Goal: Check status: Check status

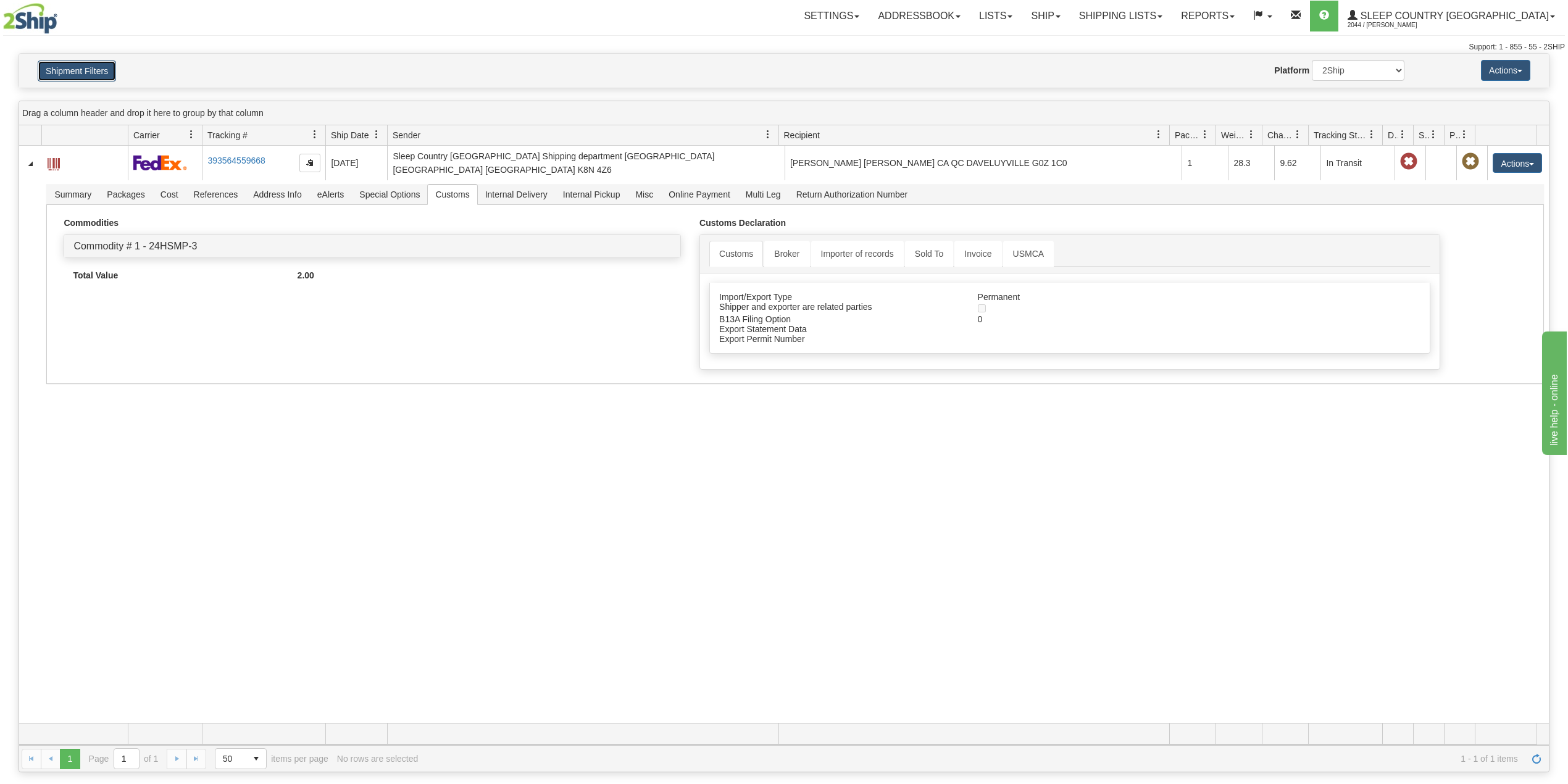
click at [83, 64] on button "Shipment Filters" at bounding box center [77, 71] width 78 height 21
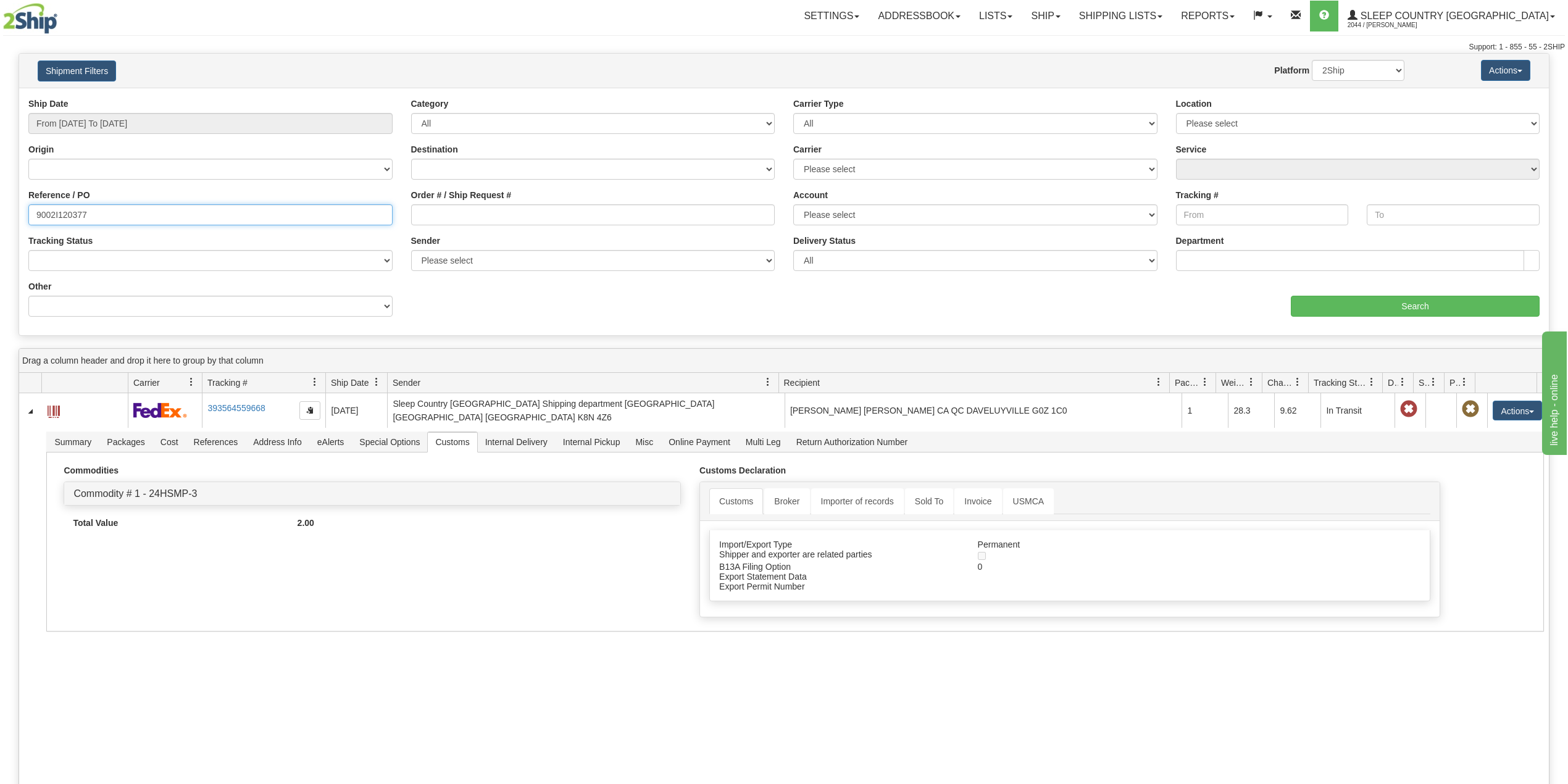
click at [78, 219] on input "9002I120377" at bounding box center [210, 214] width 365 height 21
click at [76, 218] on input "9002I120377" at bounding box center [210, 214] width 365 height 21
paste input "0I124829"
type input "9000I124829"
click at [1401, 299] on input "Search" at bounding box center [1415, 306] width 249 height 21
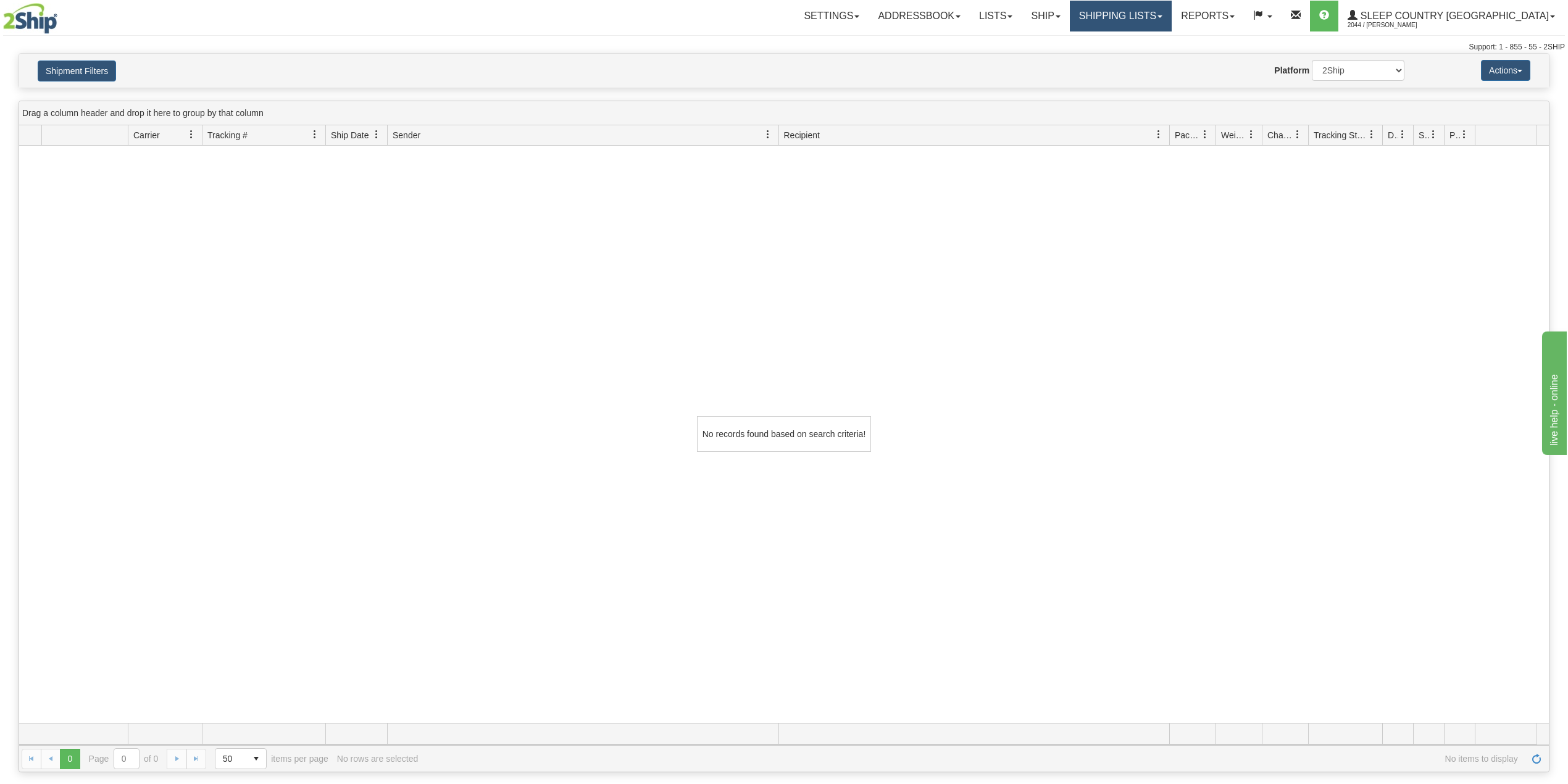
click at [1154, 11] on link "Shipping lists" at bounding box center [1121, 16] width 102 height 31
click at [1135, 42] on span "Current Shipments" at bounding box center [1099, 44] width 72 height 10
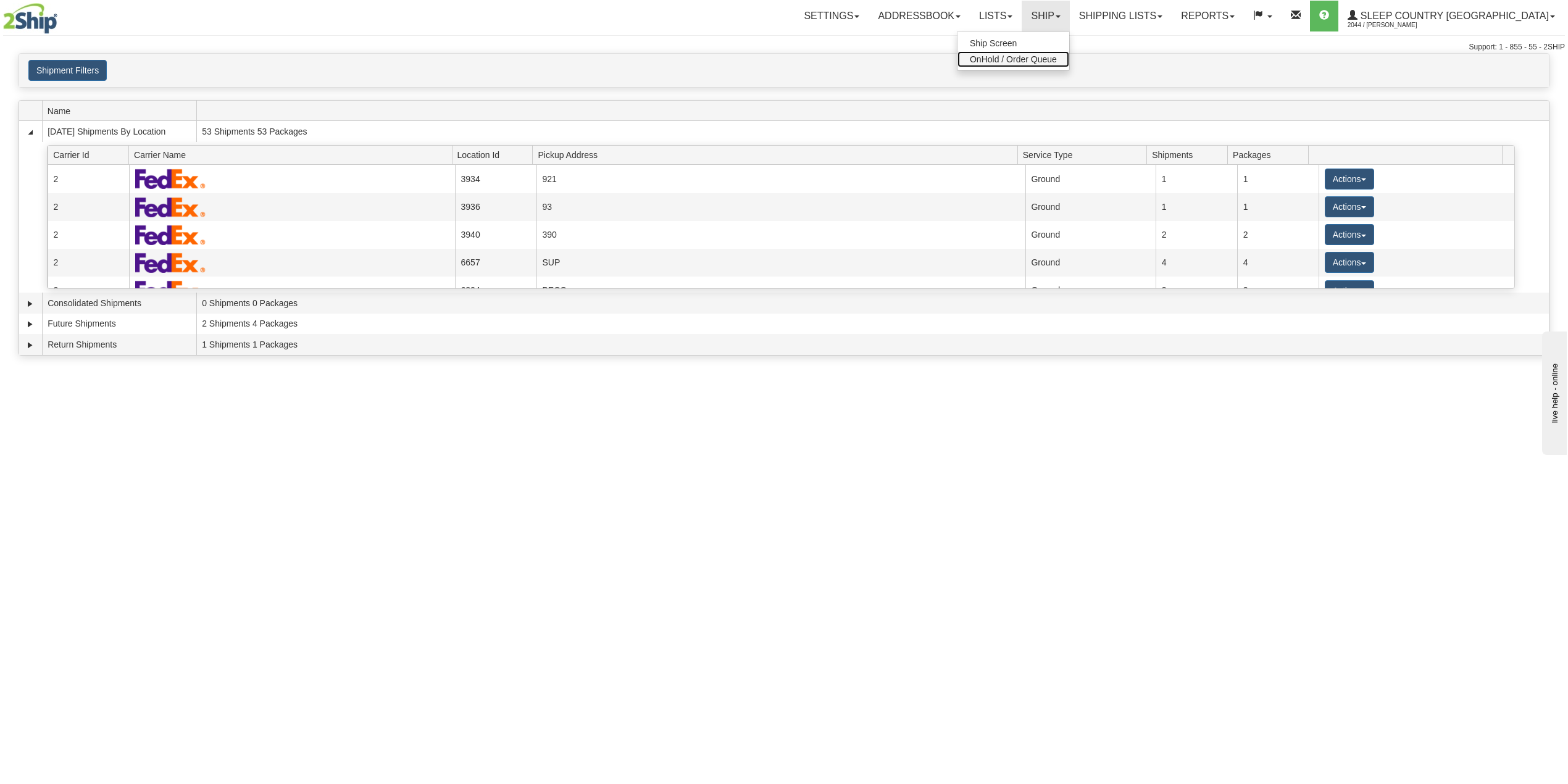
click at [1057, 55] on span "OnHold / Order Queue" at bounding box center [1013, 59] width 87 height 10
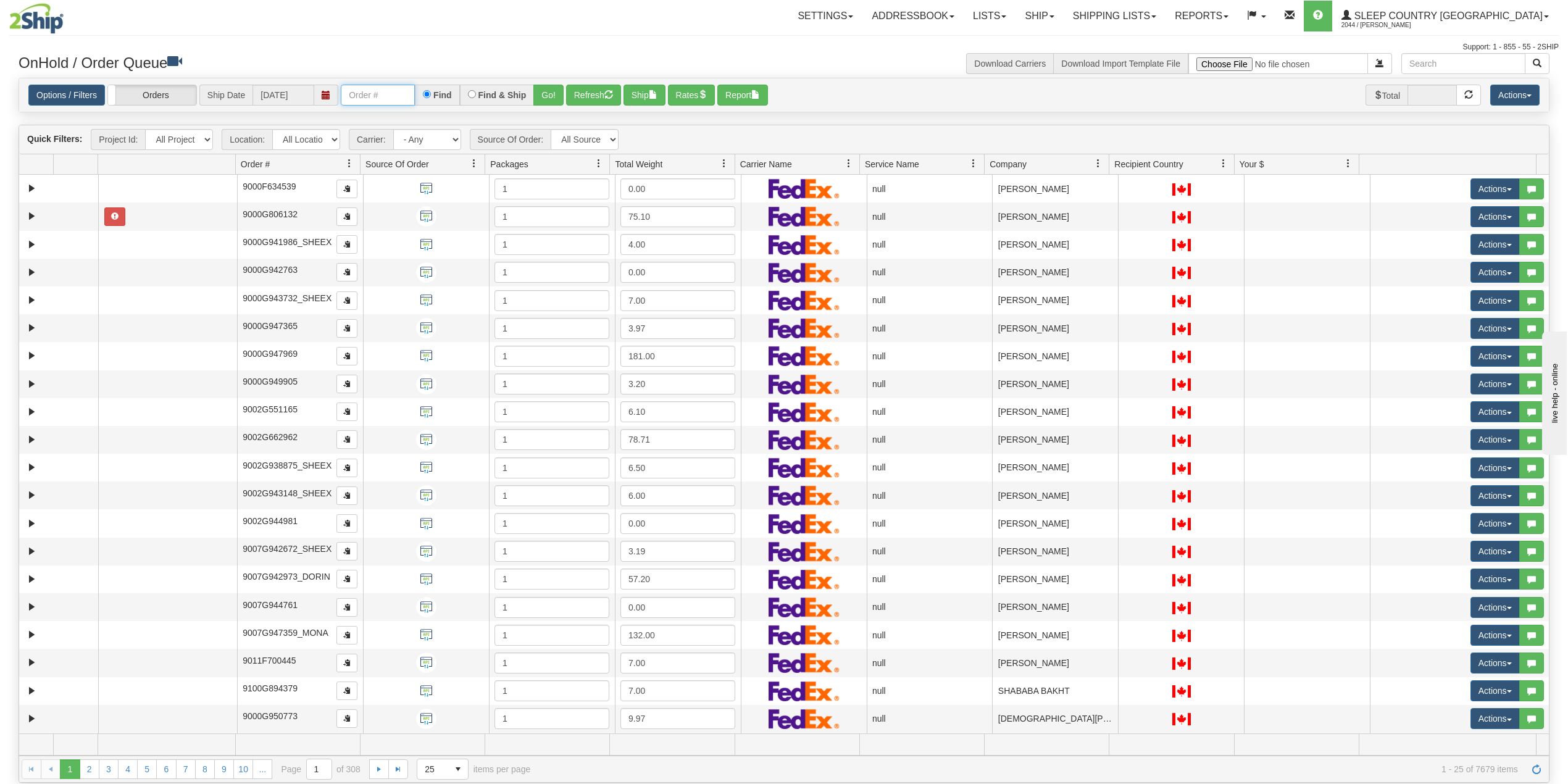
drag, startPoint x: 379, startPoint y: 99, endPoint x: 388, endPoint y: 105, distance: 10.8
click at [379, 97] on input "text" at bounding box center [377, 95] width 74 height 21
paste input "9000I124829"
click at [552, 97] on button "Go!" at bounding box center [548, 95] width 30 height 21
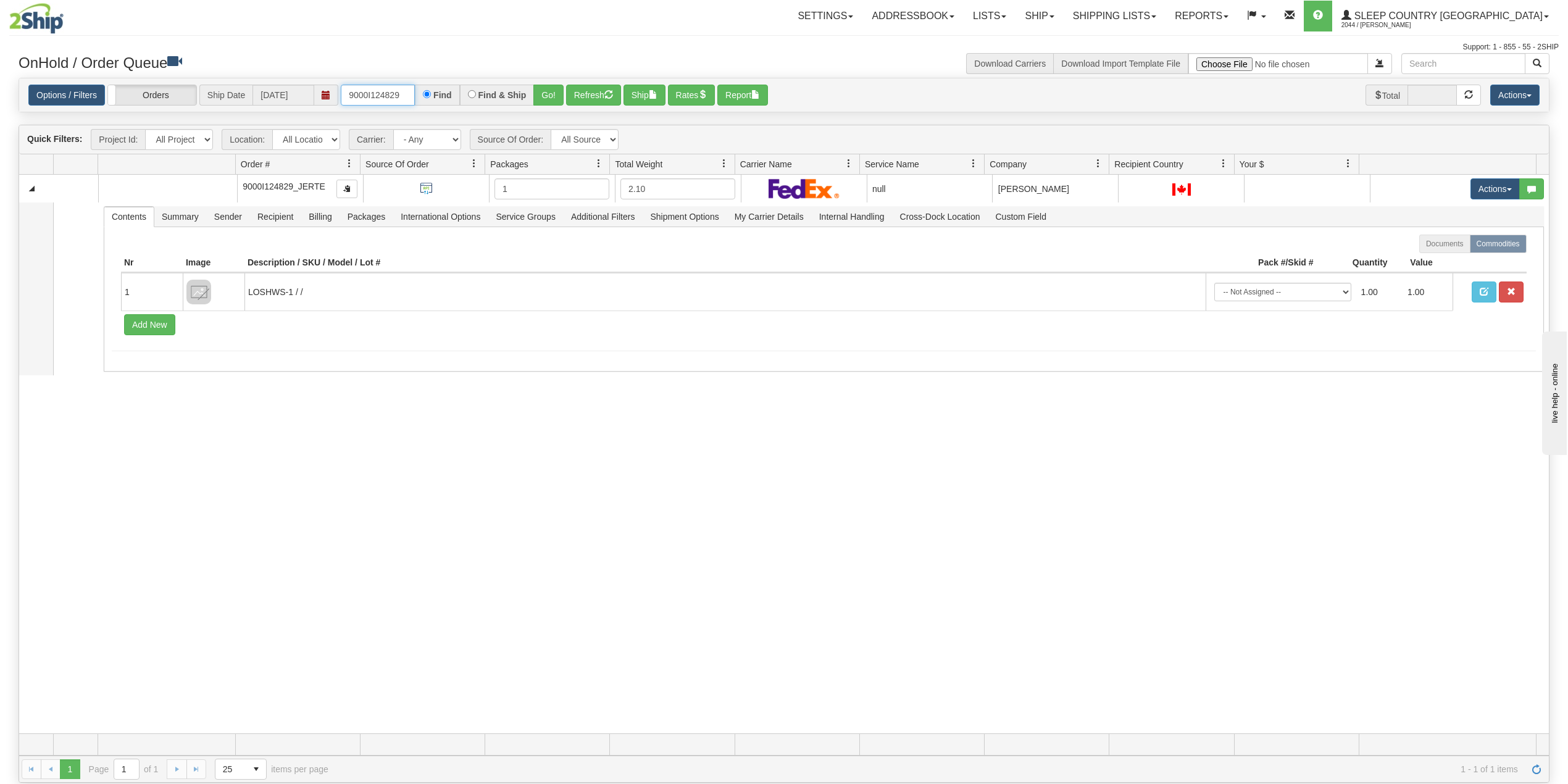
click at [379, 97] on input "9000I124829" at bounding box center [377, 95] width 74 height 21
paste input "2I124826"
type input "9002I124826"
click at [550, 93] on button "Go!" at bounding box center [548, 95] width 30 height 21
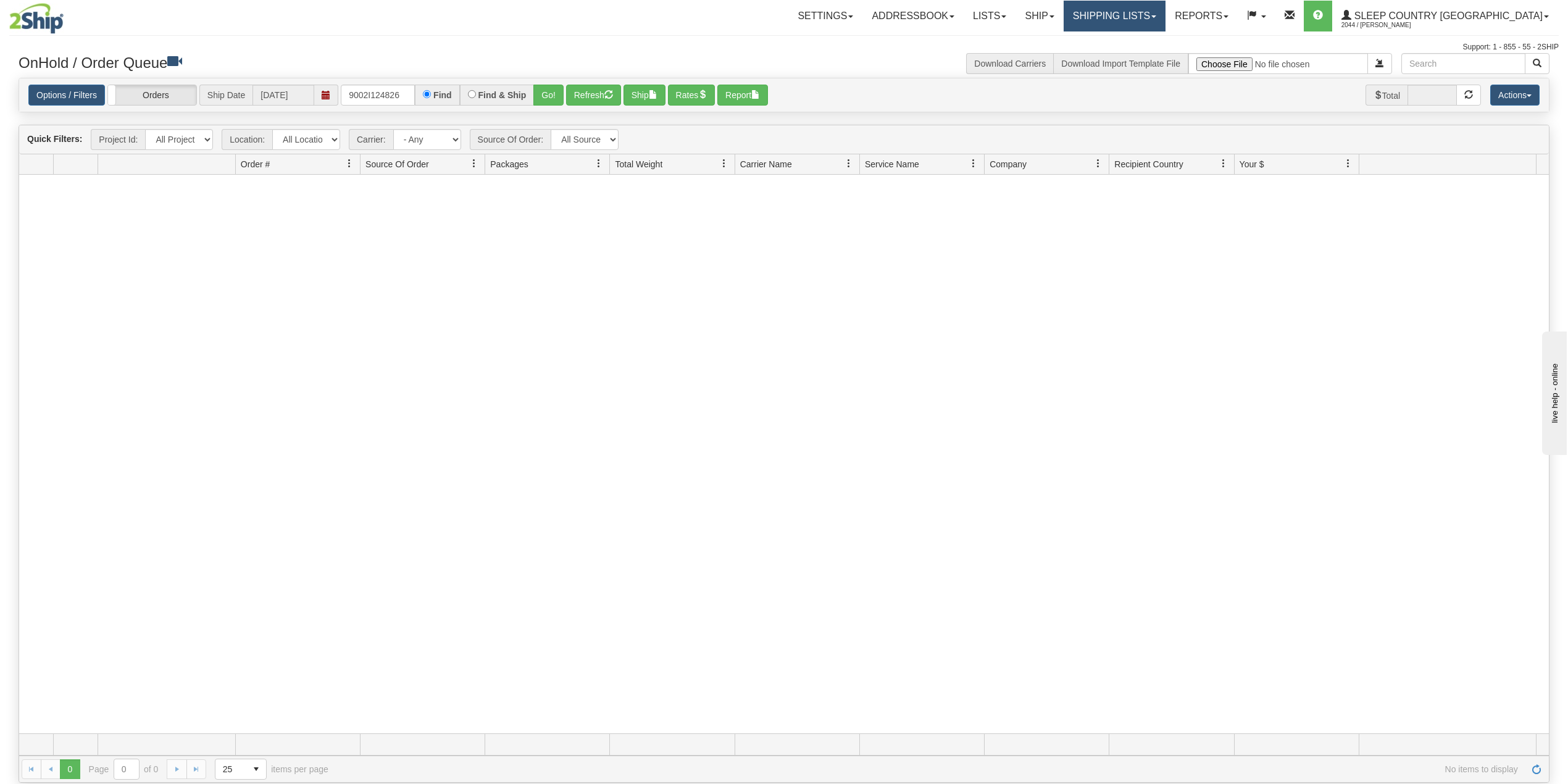
click at [1166, 9] on link "Shipping lists" at bounding box center [1114, 16] width 102 height 31
click at [1146, 36] on link "Current Shipments" at bounding box center [1104, 43] width 121 height 16
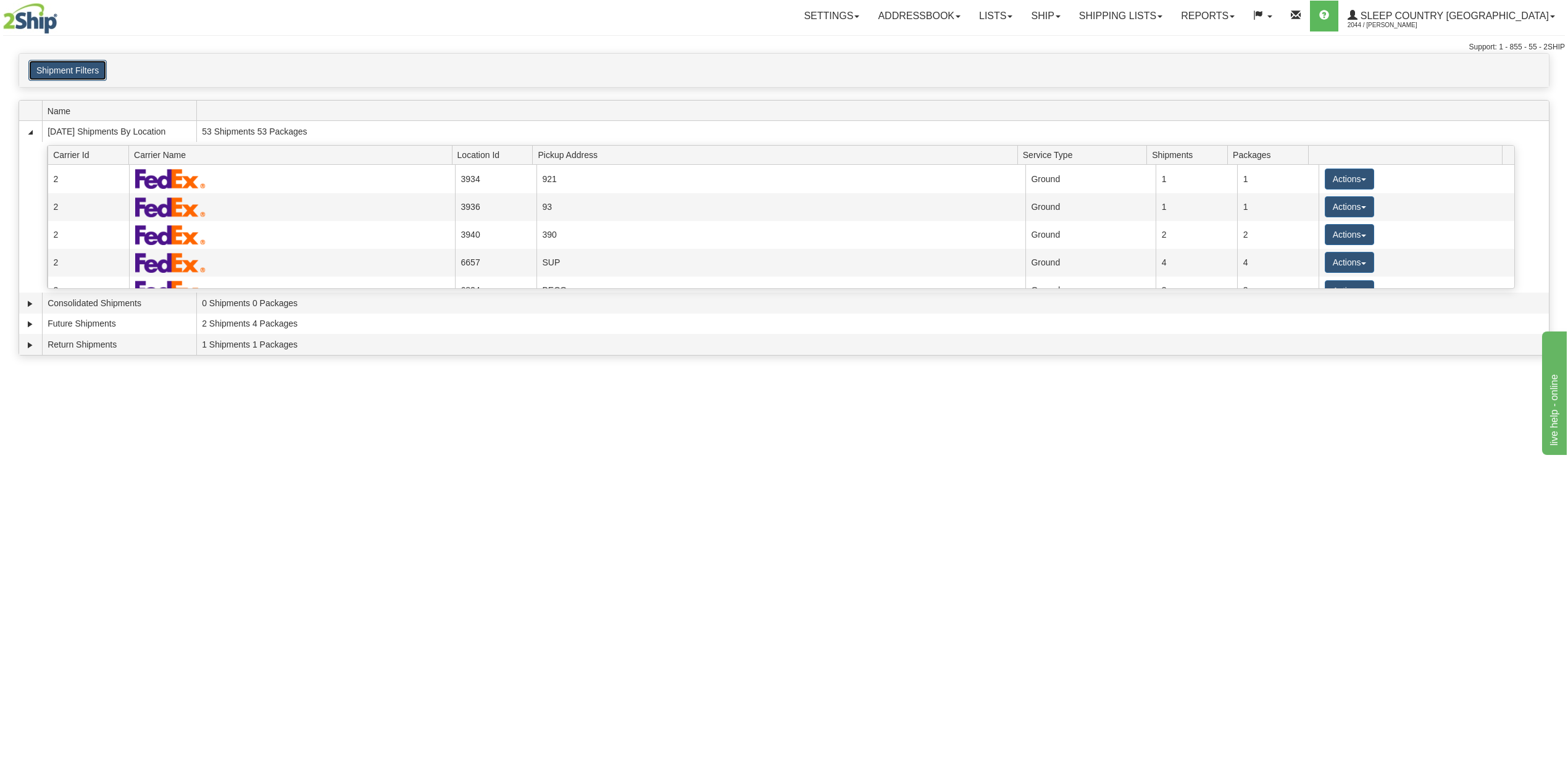
click at [97, 78] on button "Shipment Filters" at bounding box center [68, 70] width 78 height 21
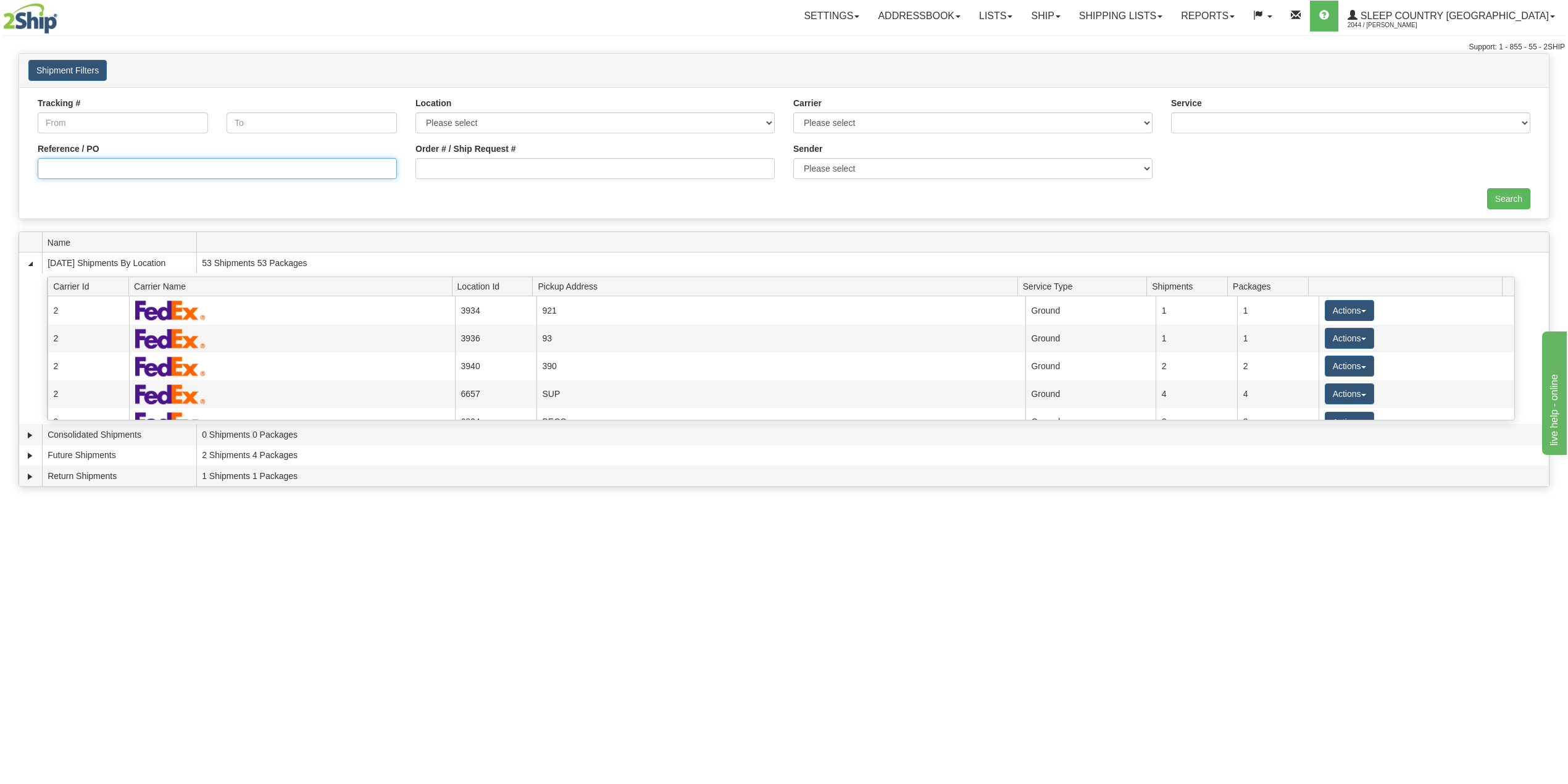
drag, startPoint x: 95, startPoint y: 174, endPoint x: 107, endPoint y: 176, distance: 12.2
click at [96, 174] on input "Reference / PO" at bounding box center [217, 168] width 359 height 21
paste input "9002I124826"
type input "9002I124826"
click at [1500, 200] on input "Search" at bounding box center [1509, 198] width 43 height 21
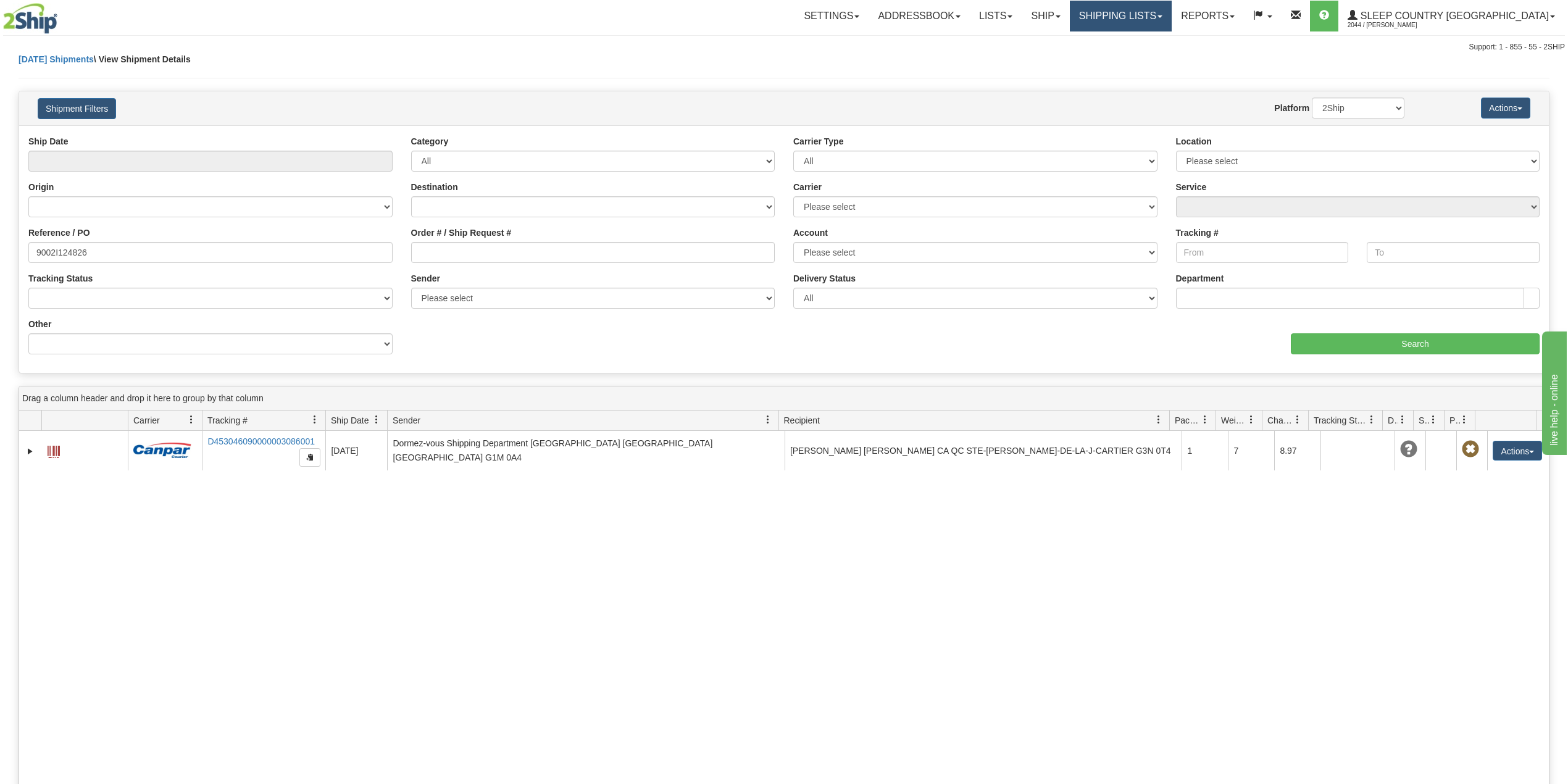
click at [1172, 13] on link "Shipping lists" at bounding box center [1121, 16] width 102 height 31
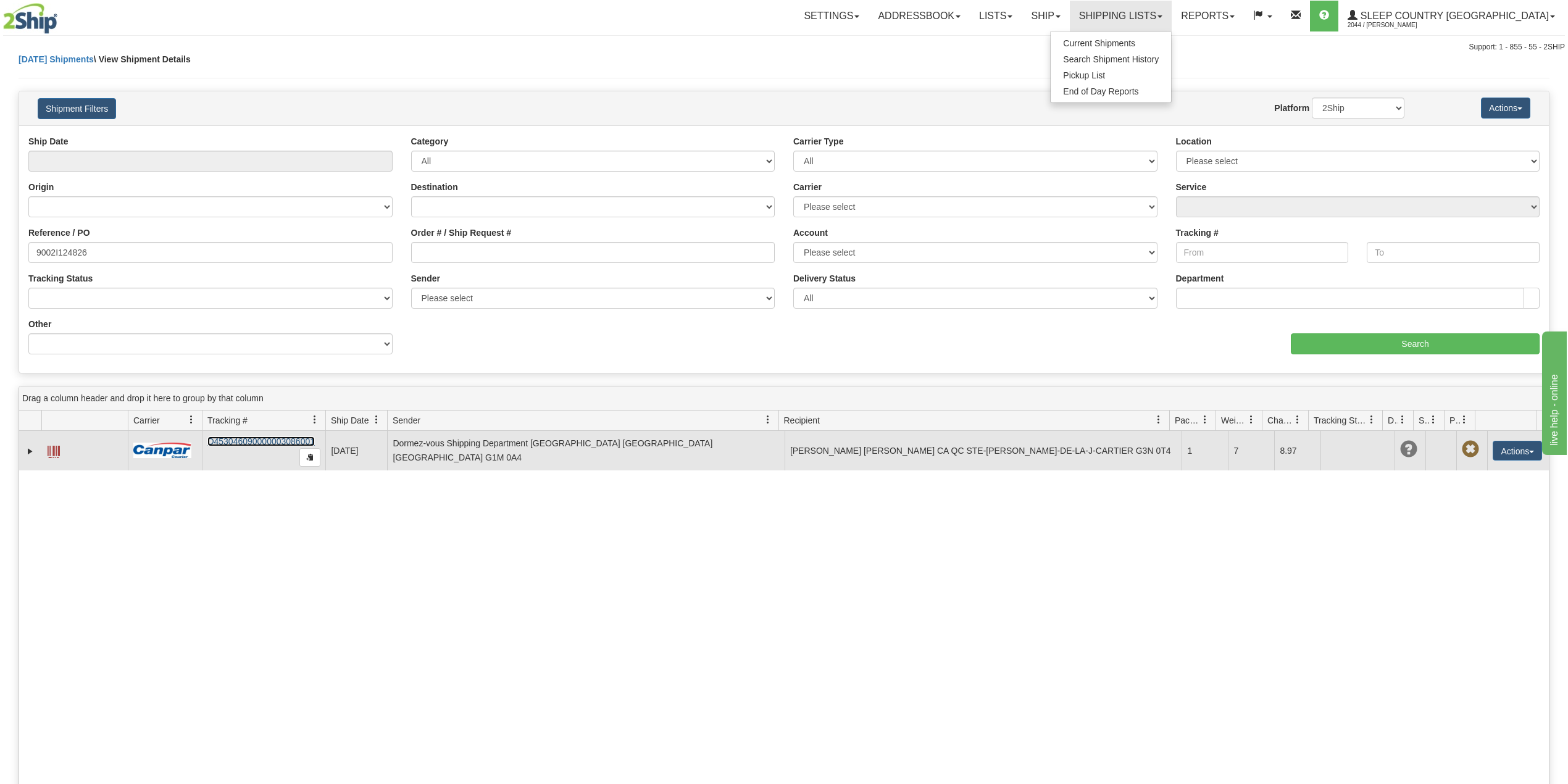
click at [269, 438] on link "D453046090000003086001" at bounding box center [261, 442] width 107 height 10
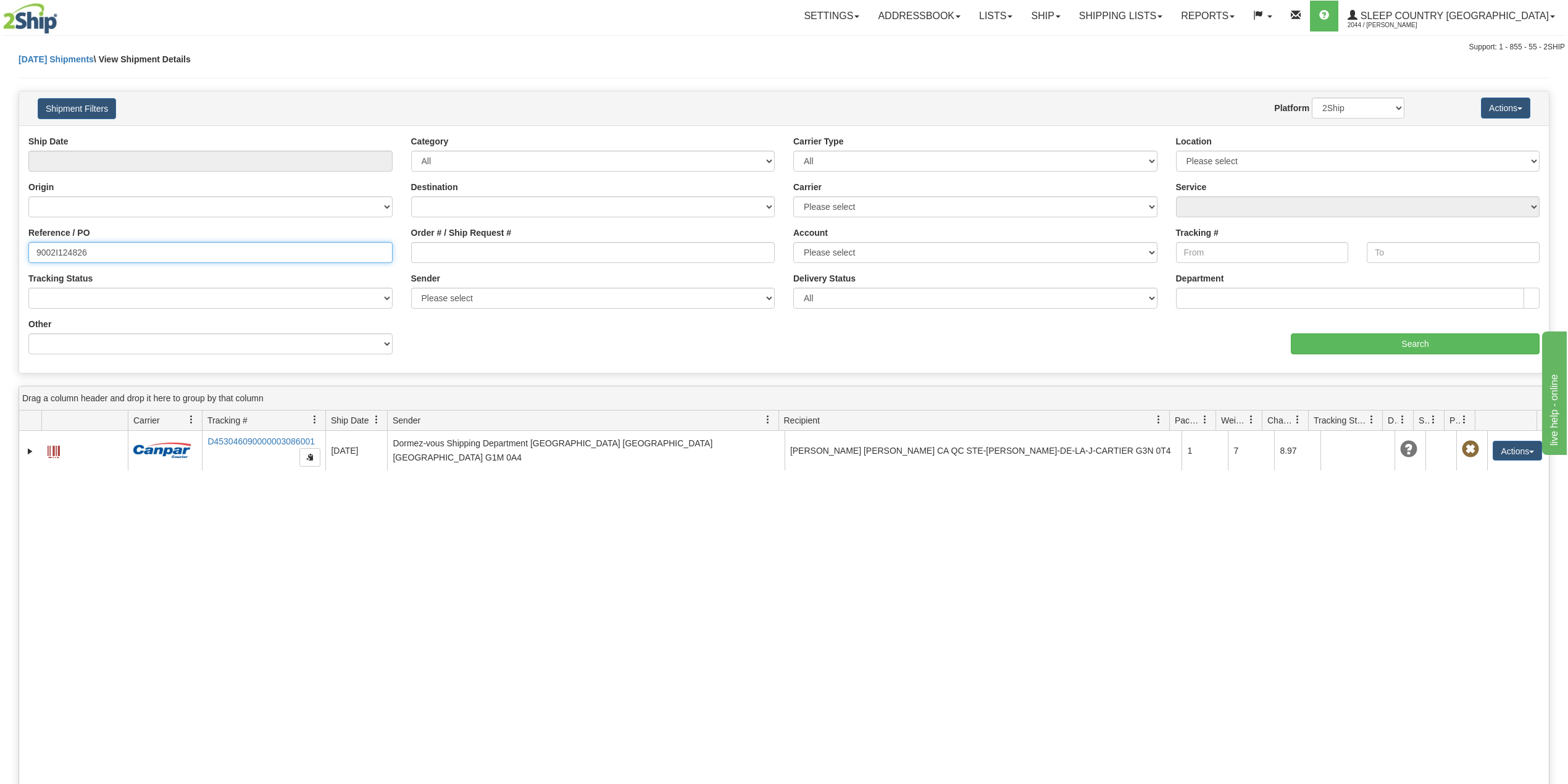
click at [68, 253] on input "9002I124826" at bounding box center [210, 252] width 365 height 21
click at [67, 253] on input "9002I124826" at bounding box center [210, 252] width 365 height 21
paste input "7I087978"
type input "9007I087978"
click at [1455, 337] on input "Search" at bounding box center [1415, 344] width 249 height 21
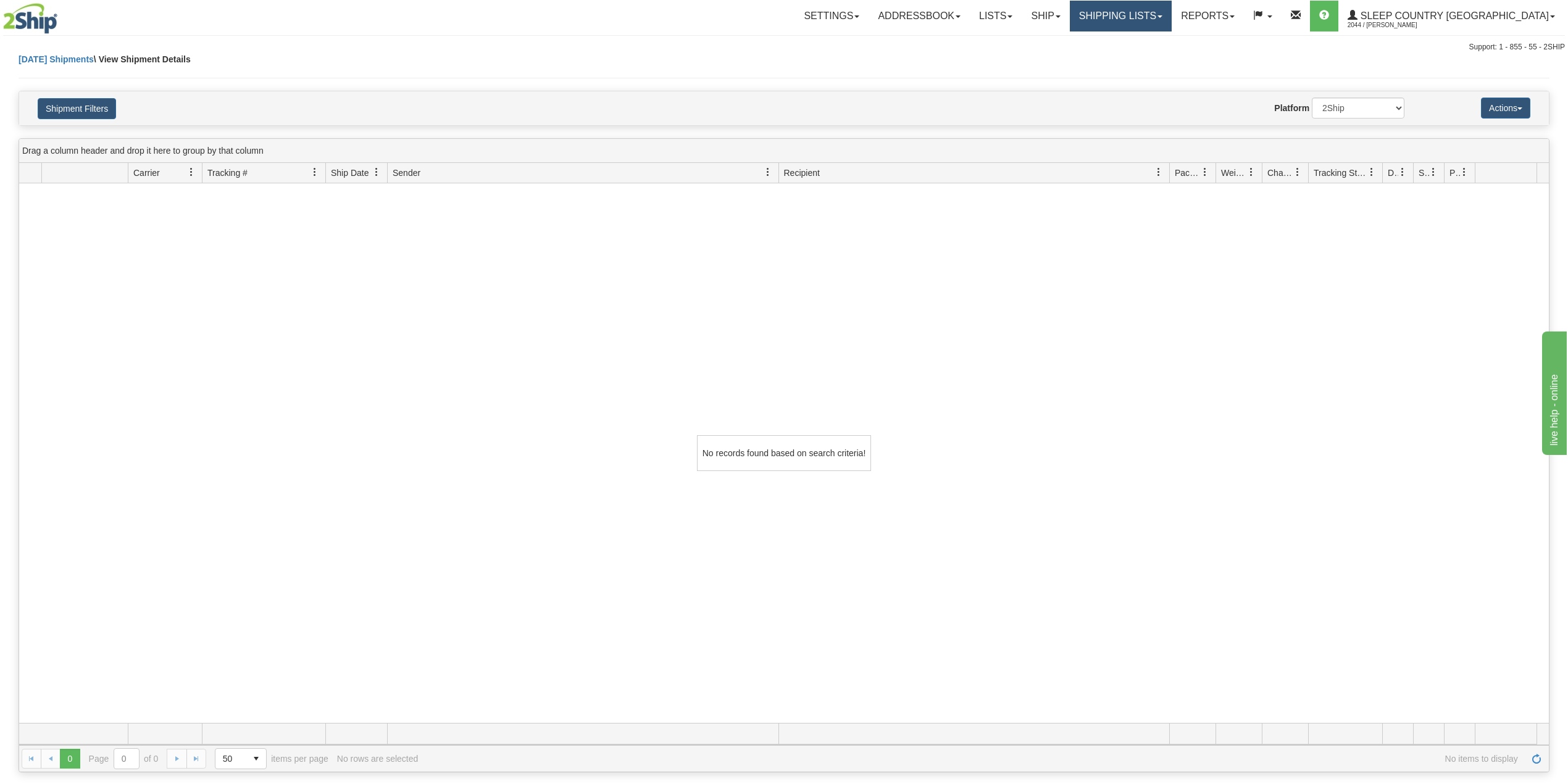
click at [1172, 13] on link "Shipping lists" at bounding box center [1121, 16] width 102 height 31
click at [1159, 57] on span "Search Shipment History" at bounding box center [1111, 59] width 95 height 10
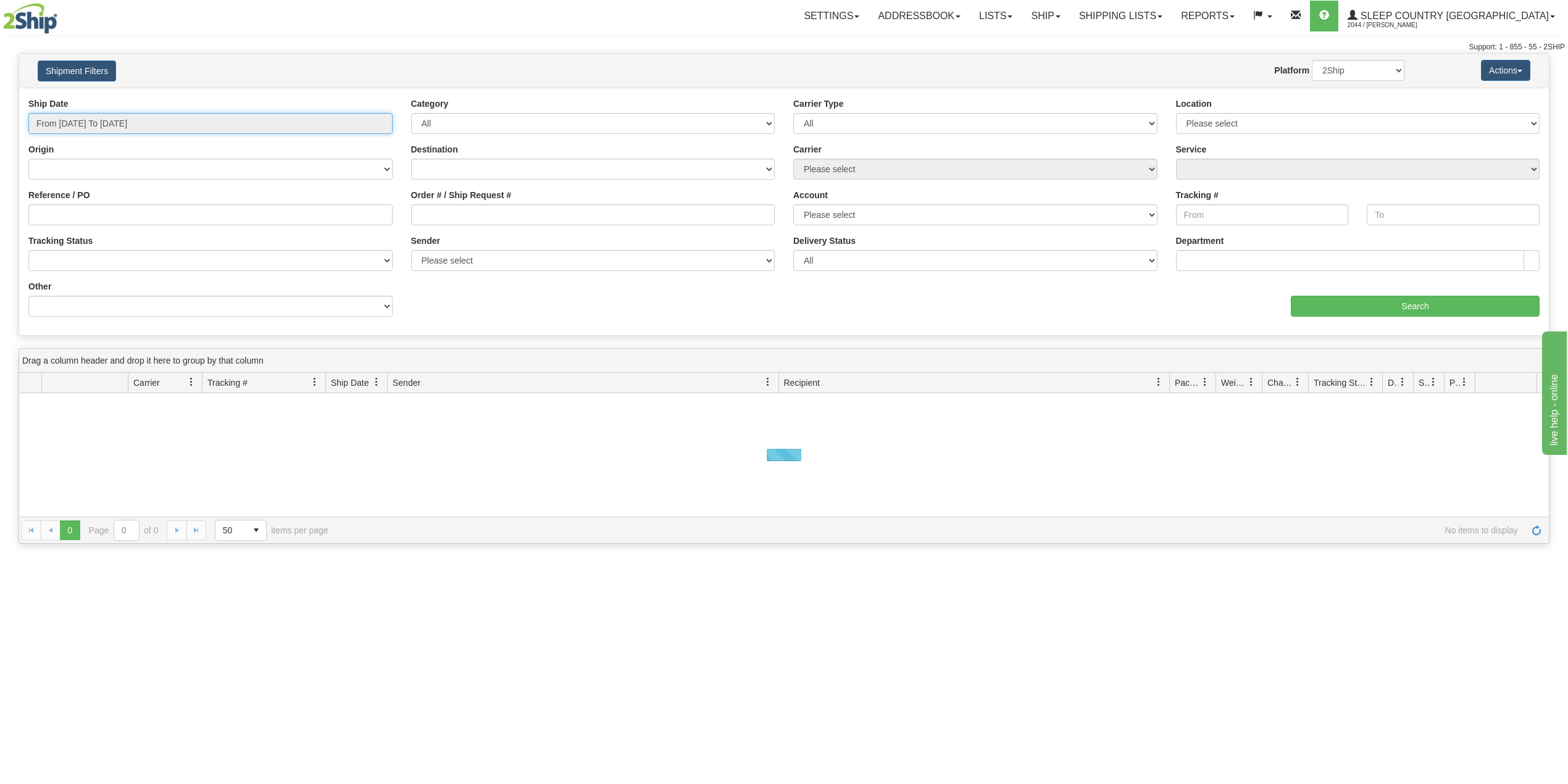
click at [119, 129] on input "From [DATE] To [DATE]" at bounding box center [210, 123] width 365 height 21
click at [74, 215] on li "Last 30 Days" at bounding box center [83, 212] width 99 height 16
type input "From [DATE] To [DATE]"
click at [78, 217] on input "Reference / PO" at bounding box center [210, 214] width 365 height 21
paste input "9007I087978"
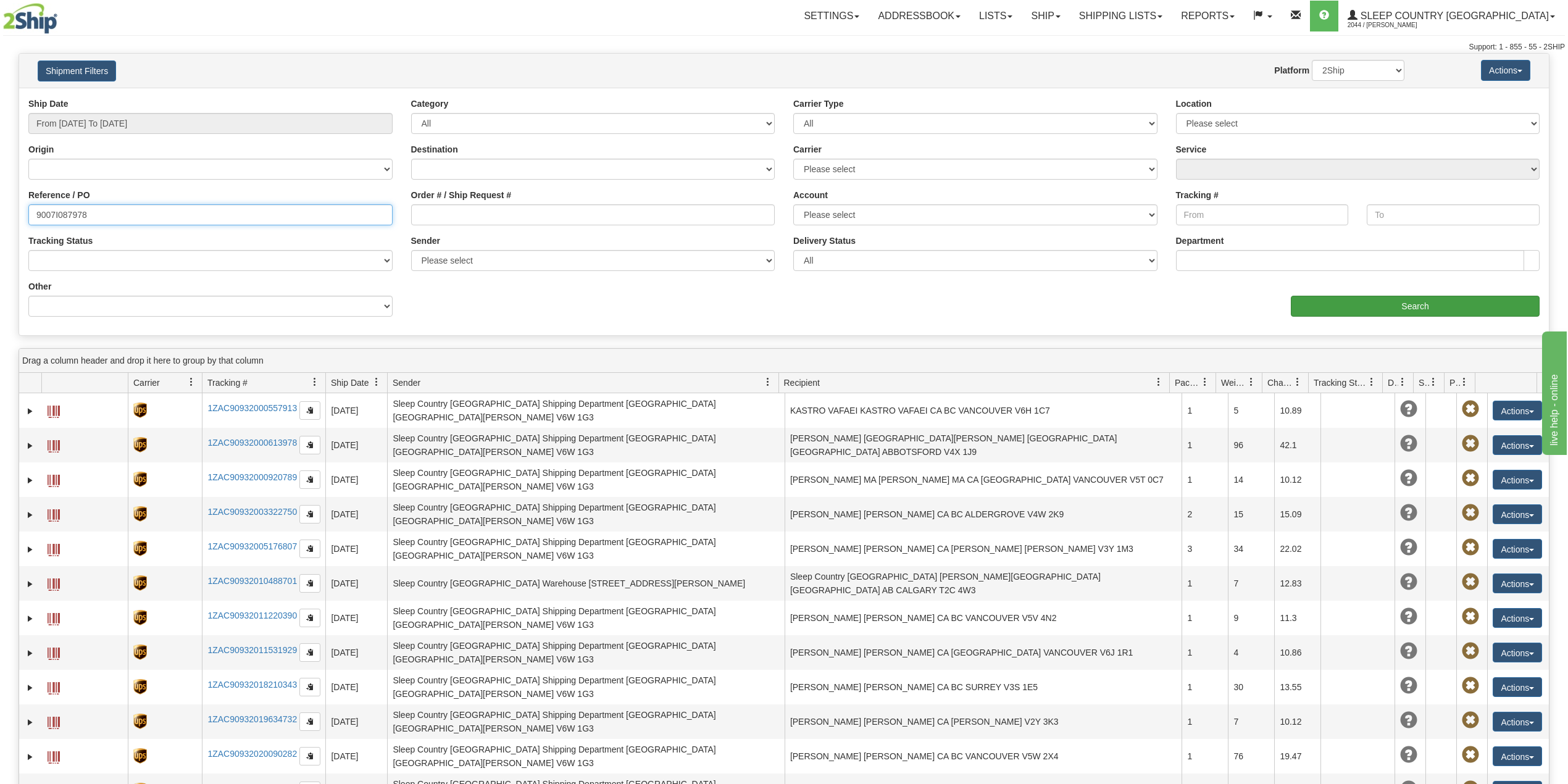
type input "9007I087978"
click at [1351, 315] on input "Search" at bounding box center [1415, 306] width 249 height 21
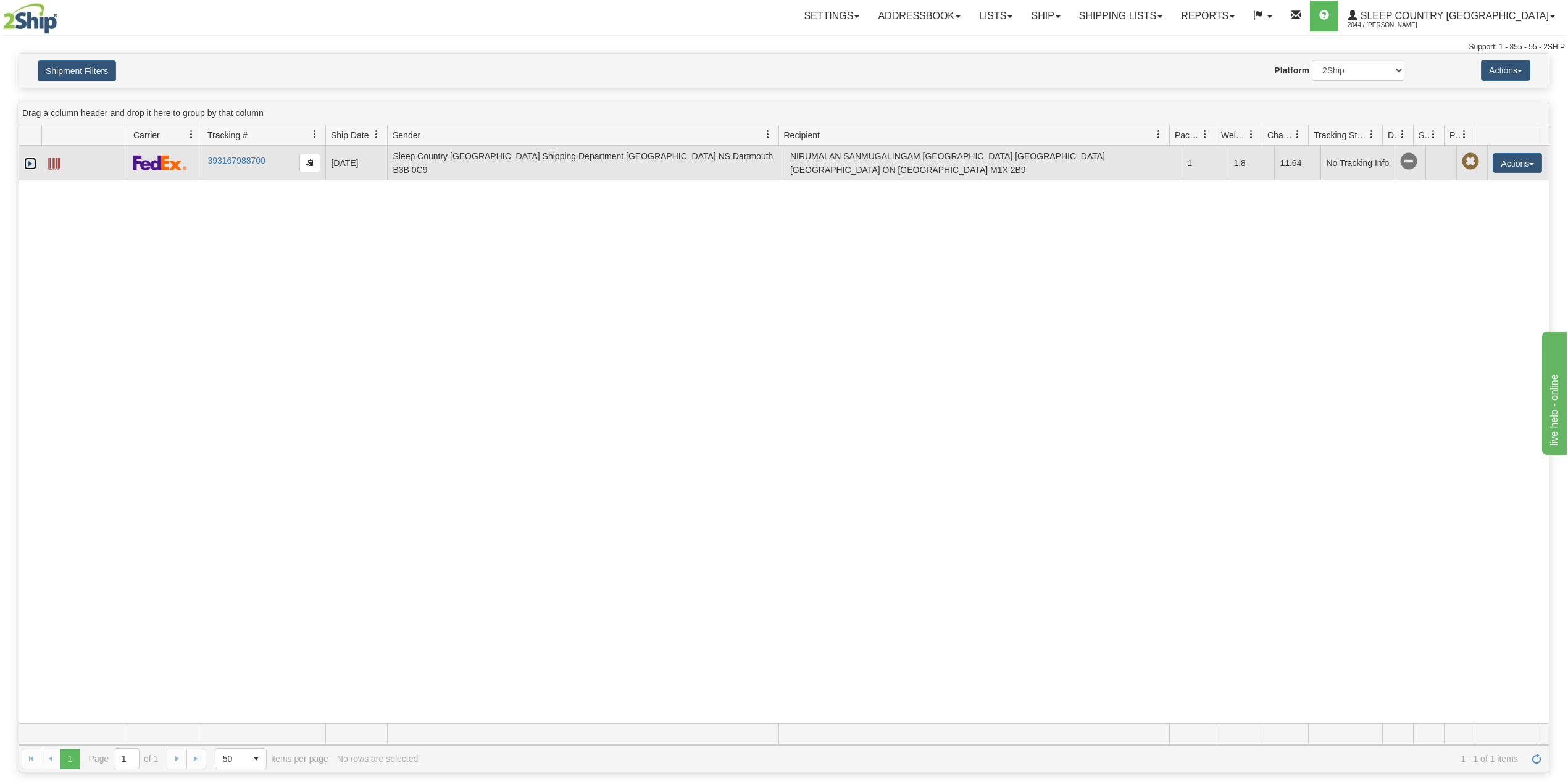
click at [28, 166] on link "Expand" at bounding box center [30, 164] width 13 height 13
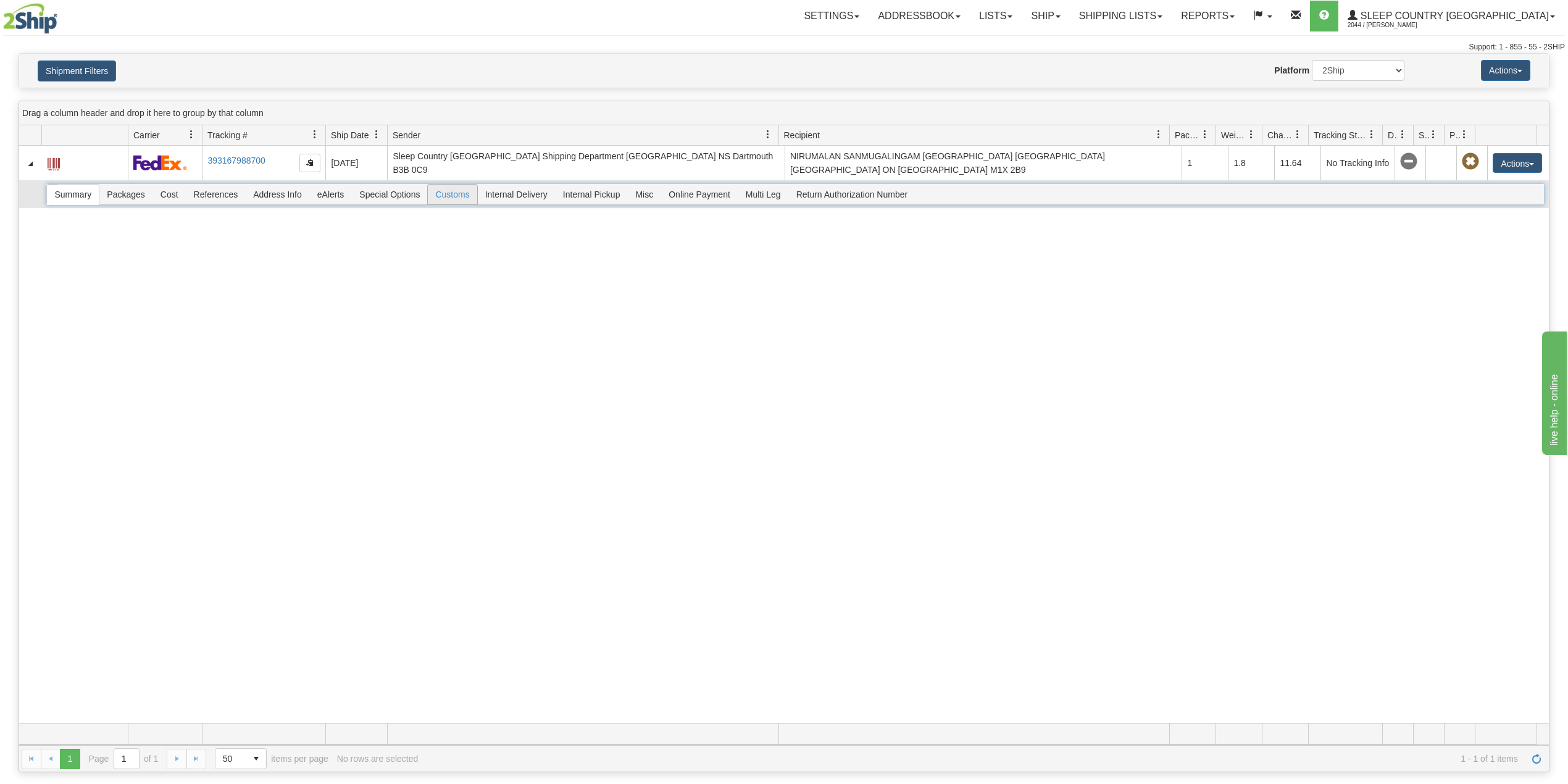
click at [461, 195] on span "Customs" at bounding box center [452, 194] width 49 height 20
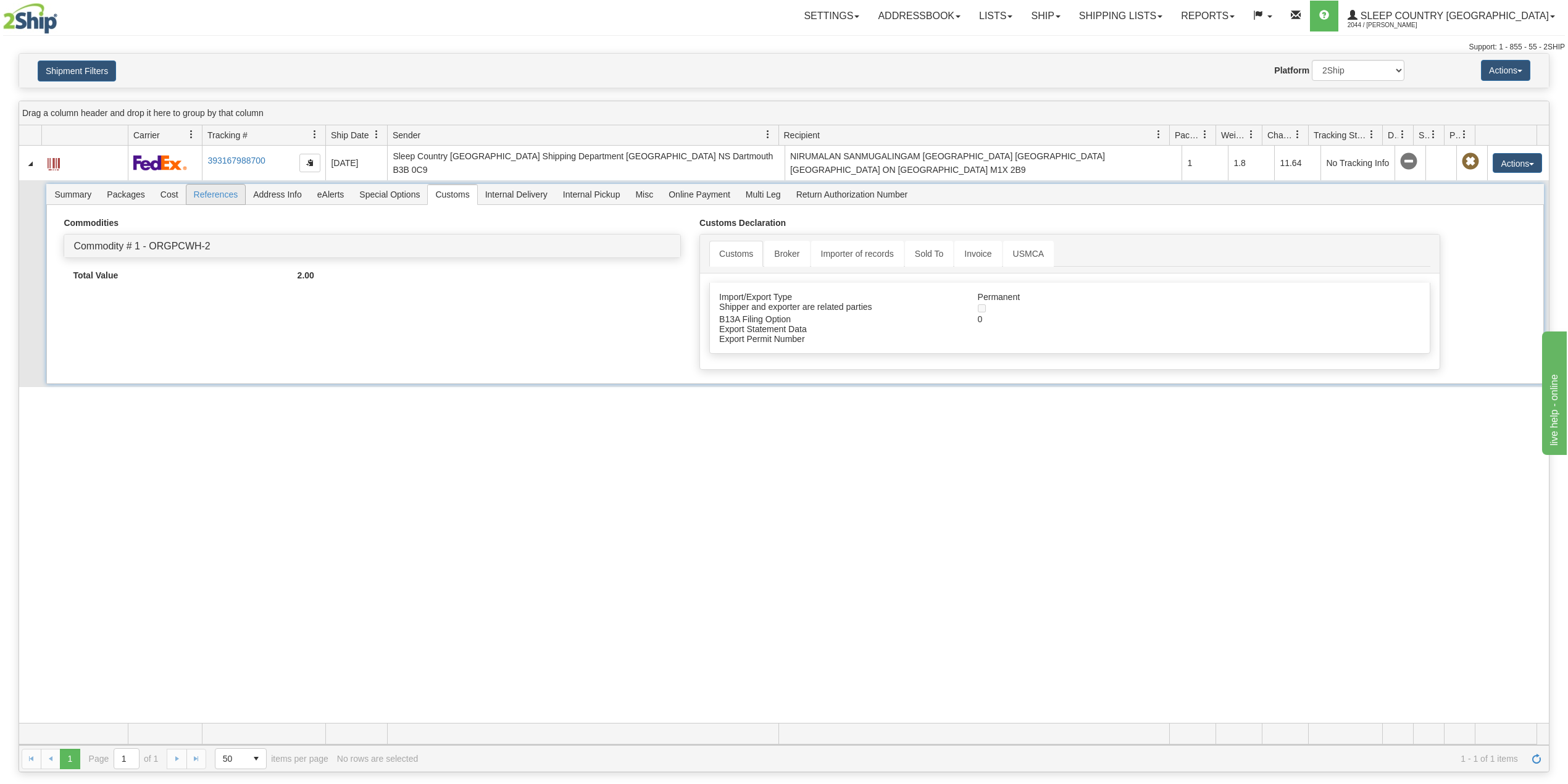
click at [223, 191] on span "References" at bounding box center [216, 194] width 59 height 20
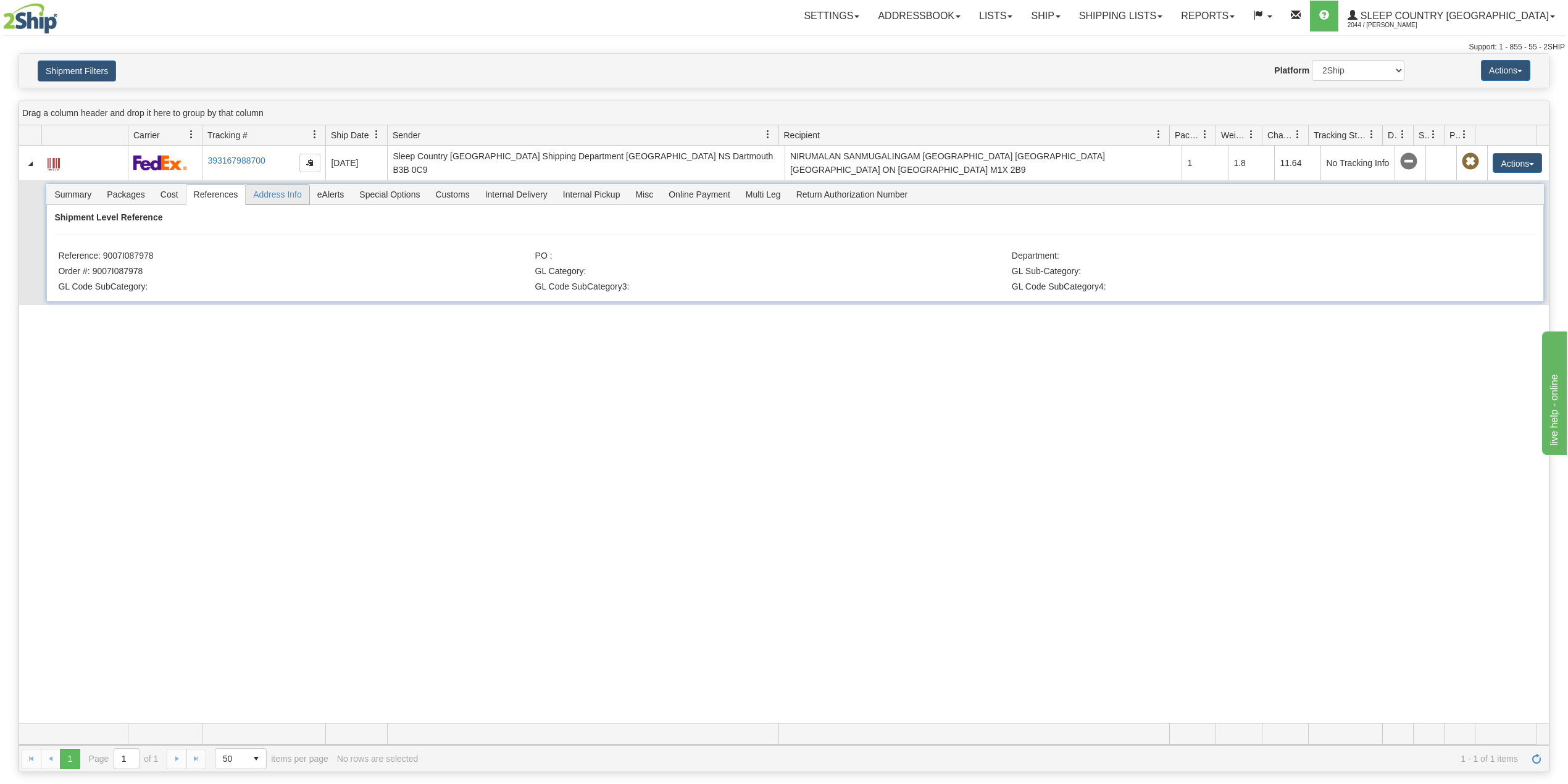
click at [284, 194] on span "Address Info" at bounding box center [277, 194] width 64 height 20
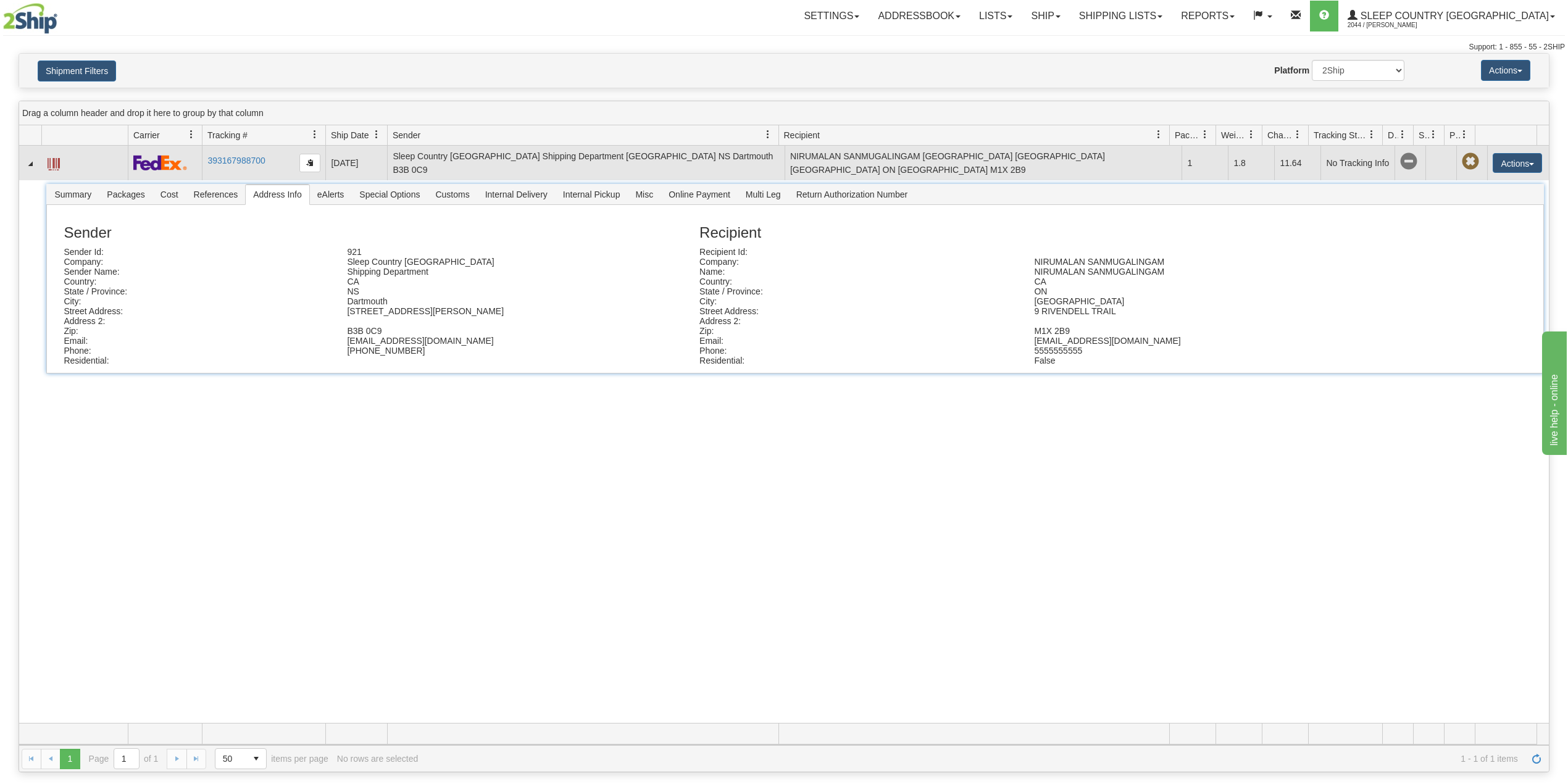
click at [53, 164] on span at bounding box center [54, 164] width 13 height 13
